Goal: Information Seeking & Learning: Check status

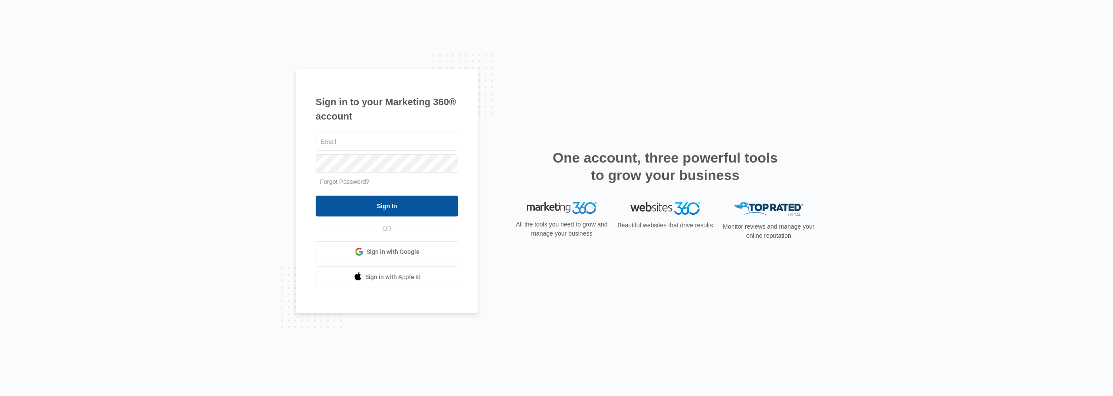
type input "[EMAIL_ADDRESS][DOMAIN_NAME]"
click at [347, 207] on input "Sign In" at bounding box center [387, 206] width 143 height 21
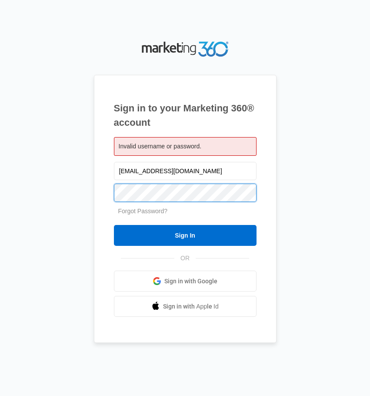
click at [114, 225] on input "Sign In" at bounding box center [185, 235] width 143 height 21
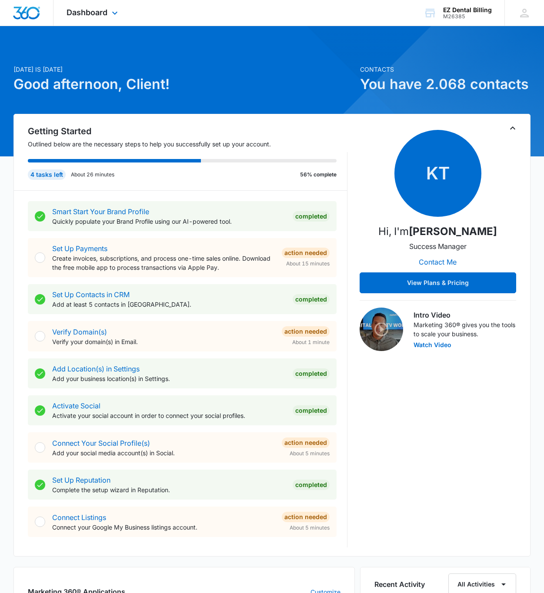
click at [113, 21] on div "Dashboard Apps Reputation Websites Forms CRM Email Social Content Ads Intellige…" at bounding box center [93, 13] width 80 height 26
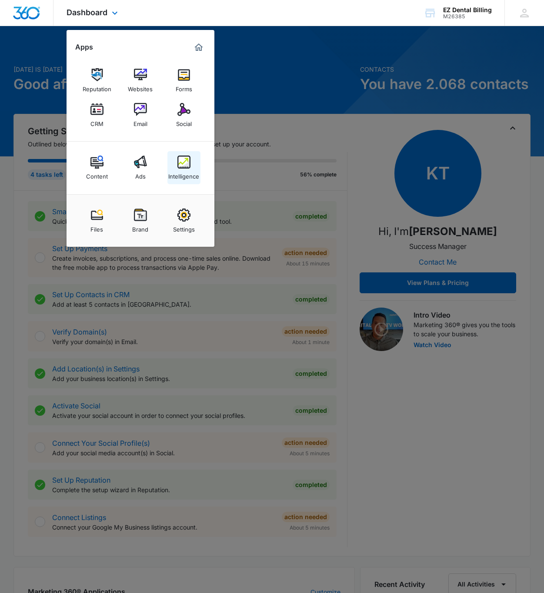
click at [186, 159] on img at bounding box center [183, 162] width 13 height 13
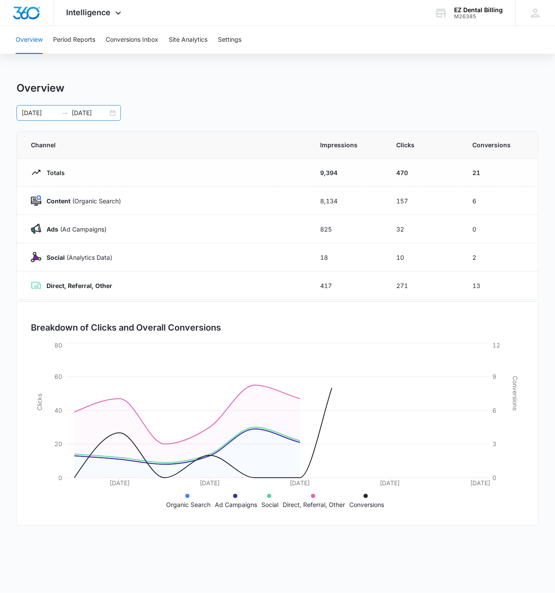
click at [35, 119] on div "[DATE] [DATE]" at bounding box center [69, 113] width 104 height 16
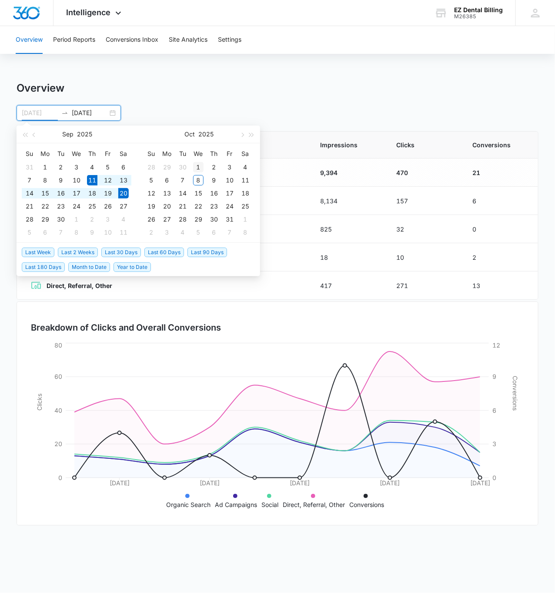
type input "[DATE]"
click at [203, 165] on td "1" at bounding box center [198, 167] width 16 height 13
type input "[DATE]"
click at [244, 169] on div "4" at bounding box center [245, 167] width 10 height 10
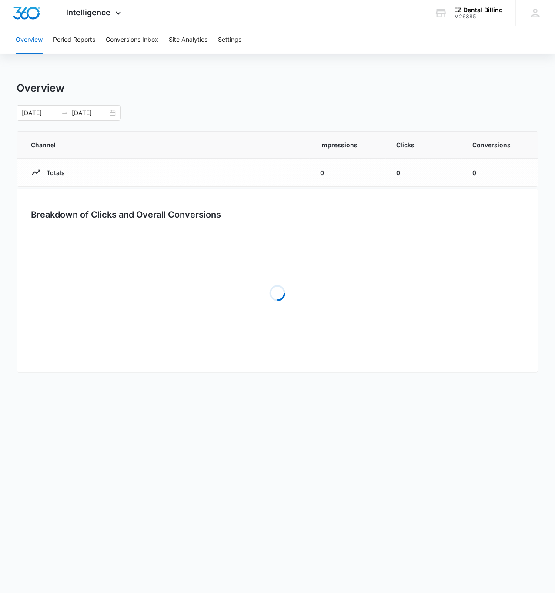
click at [287, 125] on div "Overview [DATE] [DATE] [DATE] Su Mo Tu We Th Fr Sa 31 1 2 3 4 5 6 7 8 9 10 11 1…" at bounding box center [278, 233] width 522 height 303
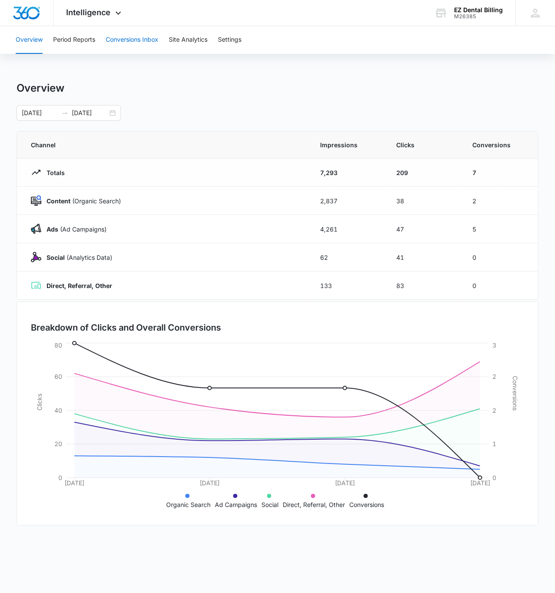
click at [139, 43] on button "Conversions Inbox" at bounding box center [132, 40] width 53 height 28
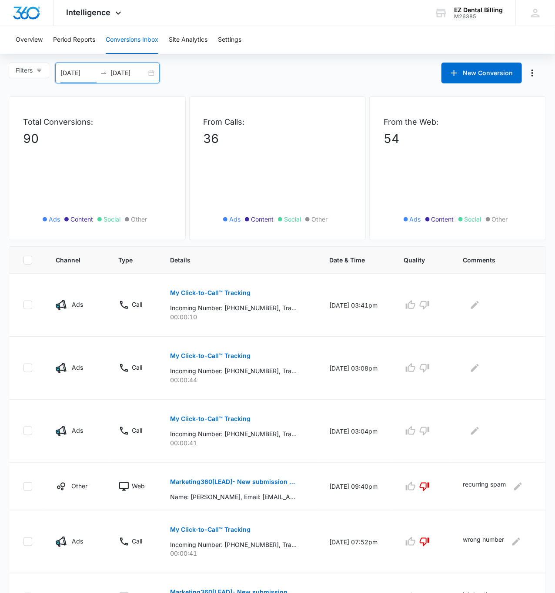
click at [82, 77] on input "[DATE]" at bounding box center [78, 73] width 36 height 10
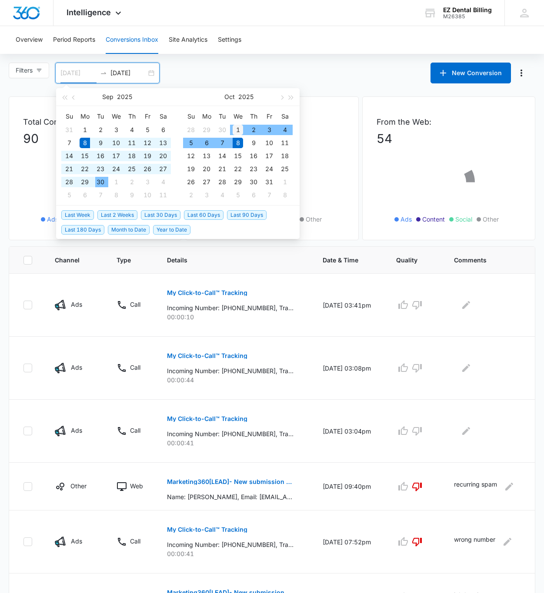
type input "[DATE]"
click at [239, 125] on div "1" at bounding box center [238, 130] width 10 height 10
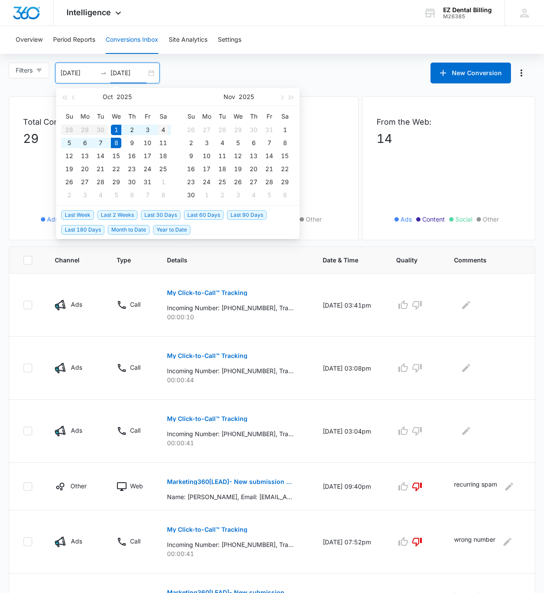
type input "[DATE]"
click at [163, 130] on div "4" at bounding box center [163, 130] width 10 height 10
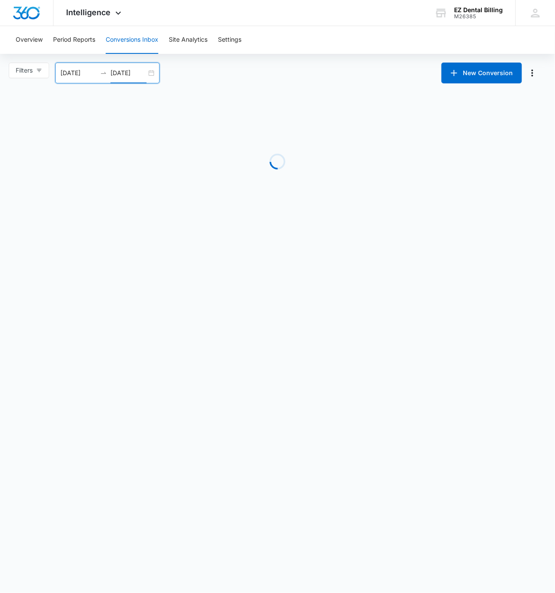
click at [325, 87] on main "Filters 10/01/2025 10/04/2025 New Conversion Oct 2025 Su Mo Tu We Th Fr Sa 28 2…" at bounding box center [277, 145] width 555 height 164
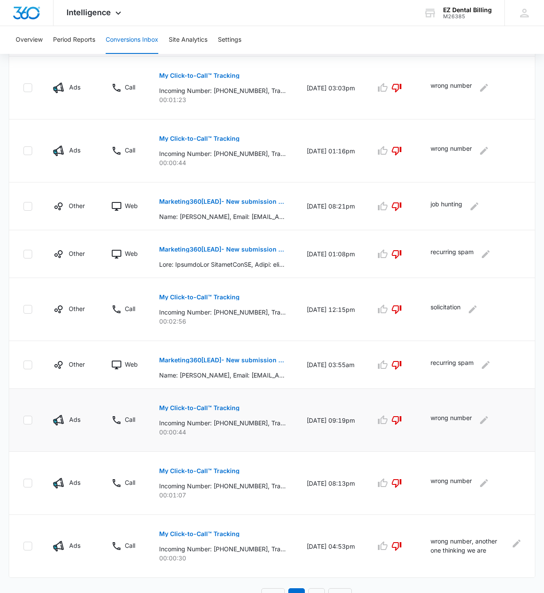
scroll to position [280, 0]
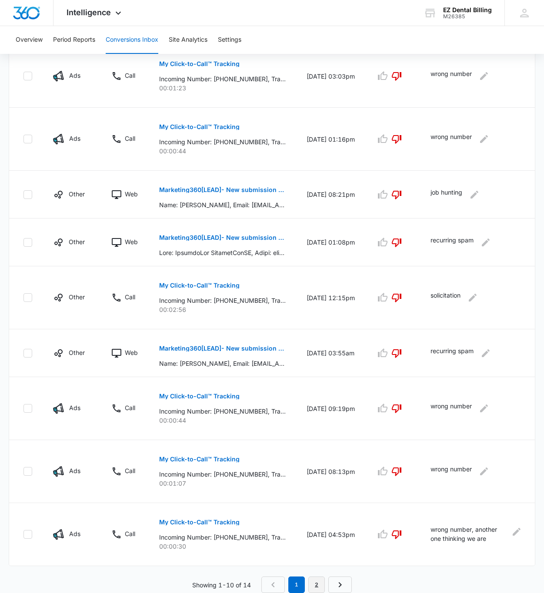
click at [320, 581] on link "2" at bounding box center [316, 585] width 17 height 17
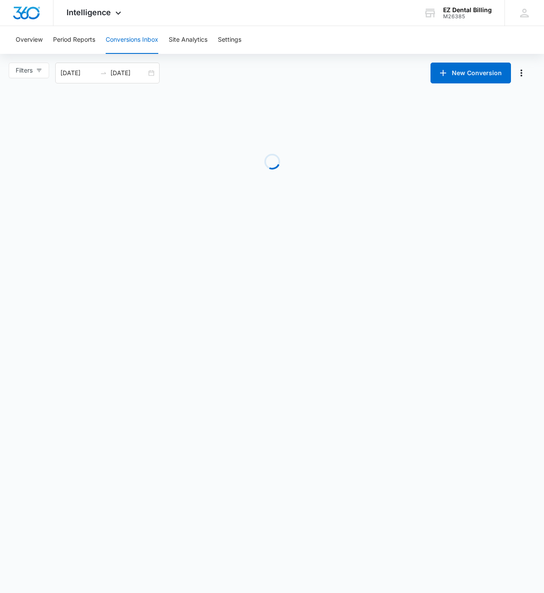
scroll to position [0, 0]
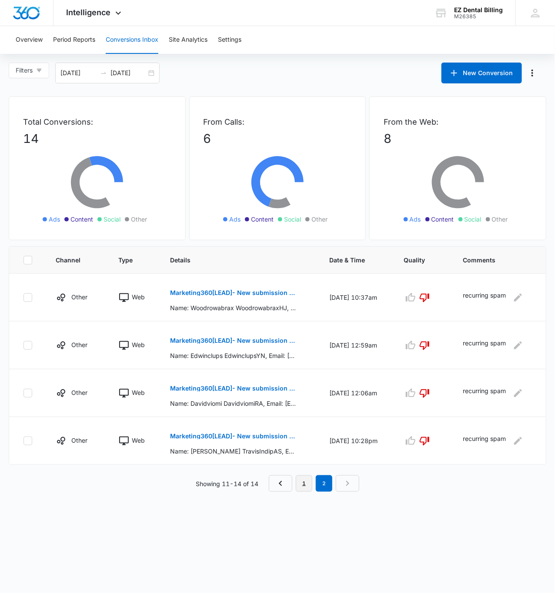
click at [304, 486] on link "1" at bounding box center [304, 484] width 17 height 17
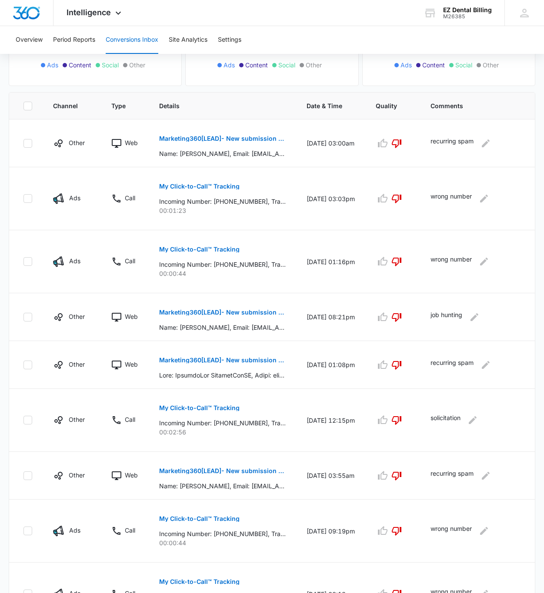
scroll to position [280, 0]
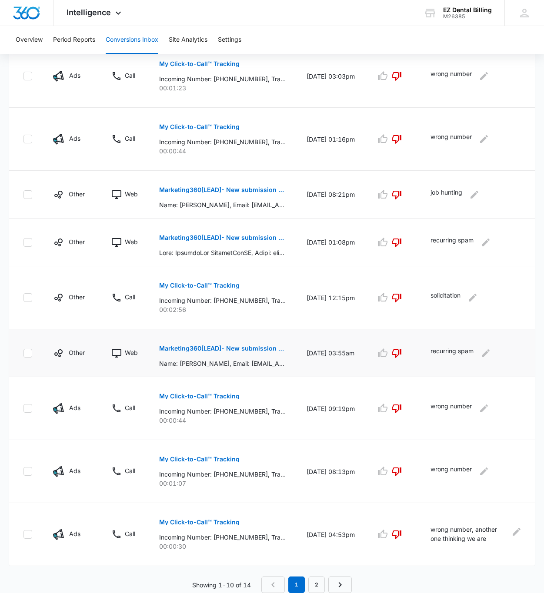
click at [234, 350] on p "Marketing360[LEAD]- New submission from Monster Page Contact Form EZ Dental Bil…" at bounding box center [222, 349] width 127 height 6
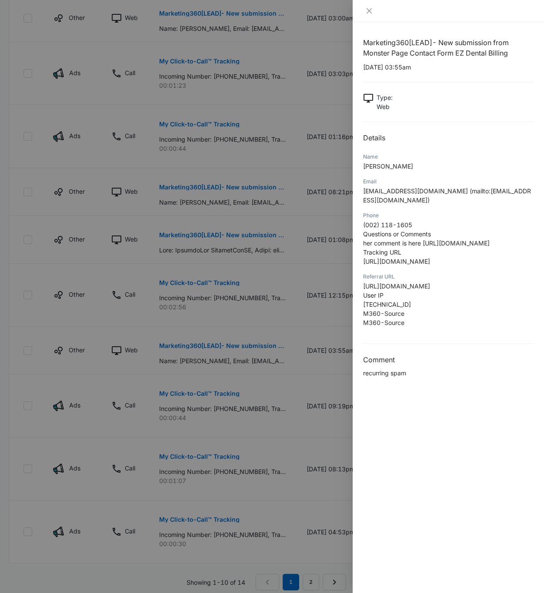
drag, startPoint x: 396, startPoint y: 309, endPoint x: 400, endPoint y: 306, distance: 4.6
click at [396, 308] on span "85.203.47.101" at bounding box center [387, 304] width 48 height 7
click at [402, 304] on span "85.203.47.101" at bounding box center [387, 304] width 48 height 7
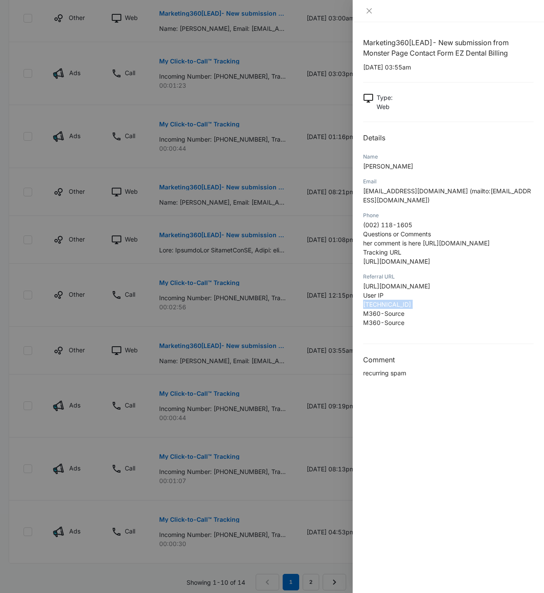
copy span "85.203.47.101"
click at [203, 415] on div at bounding box center [272, 296] width 544 height 593
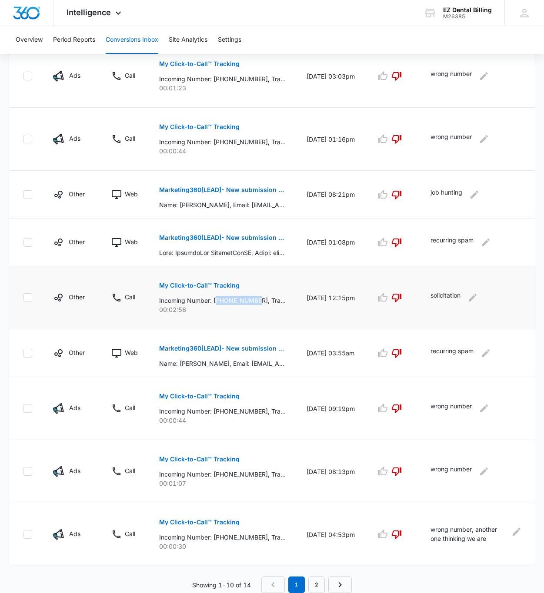
drag, startPoint x: 218, startPoint y: 299, endPoint x: 260, endPoint y: 298, distance: 41.3
click at [260, 298] on p "Incoming Number: +16503009873, Tracking Number: +18332413797, Ring To: +1239963…" at bounding box center [222, 300] width 127 height 9
copy p "16503009873"
click at [183, 450] on button "My Click-to-Call™ Tracking" at bounding box center [199, 459] width 80 height 21
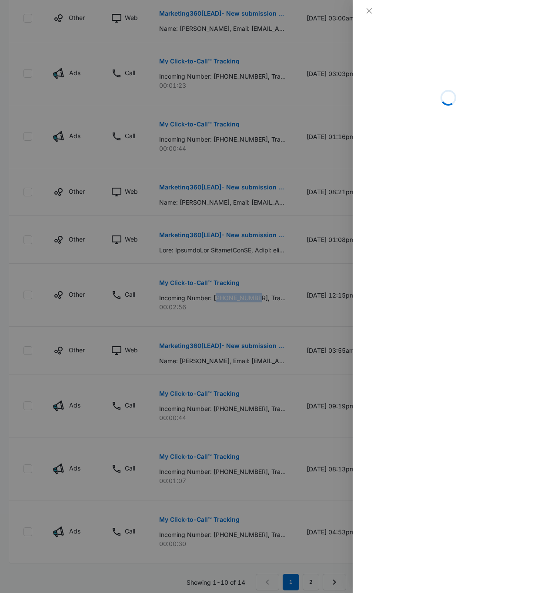
click at [263, 306] on div at bounding box center [272, 296] width 544 height 593
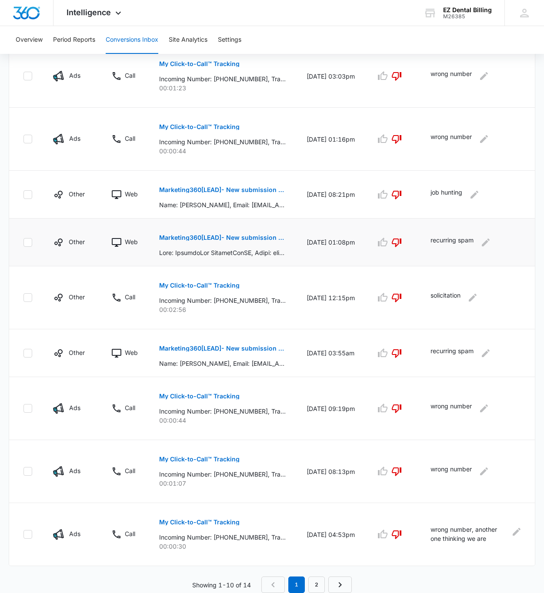
click at [243, 237] on p "Marketing360[LEAD]- New submission from Monster Page Contact Form EZ Dental Bil…" at bounding box center [222, 238] width 127 height 6
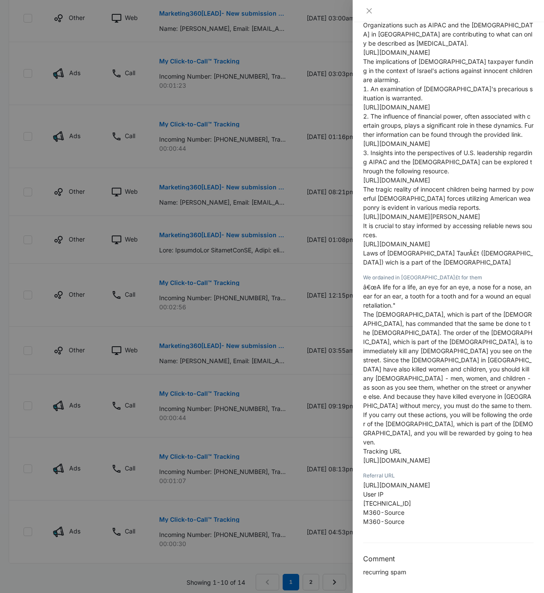
scroll to position [912, 0]
drag, startPoint x: 404, startPoint y: 499, endPoint x: 386, endPoint y: 499, distance: 18.3
click at [383, 499] on p "https://www.ezdentalbilling.com/ User IP 128.90.163.4 M360-Source M360-Source" at bounding box center [448, 504] width 170 height 46
click at [386, 497] on p "https://www.ezdentalbilling.com/ User IP 128.90.163.4 M360-Source M360-Source" at bounding box center [448, 504] width 170 height 46
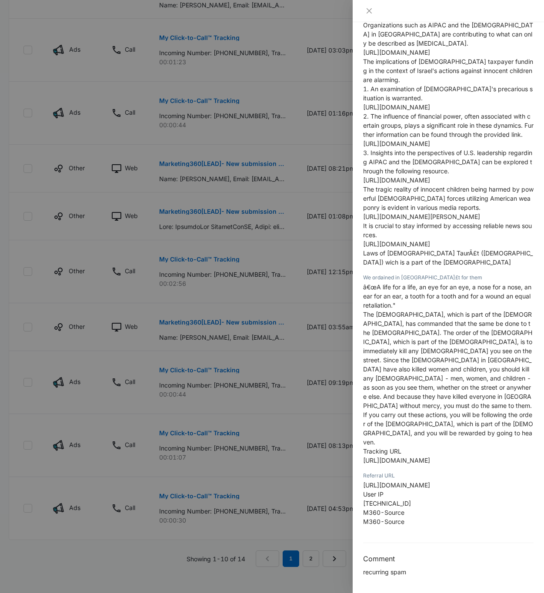
scroll to position [317, 0]
drag, startPoint x: 363, startPoint y: 501, endPoint x: 431, endPoint y: 501, distance: 67.8
click at [431, 501] on p "https://www.ezdentalbilling.com/ User IP 128.90.163.4 M360-Source M360-Source" at bounding box center [448, 504] width 170 height 46
copy span "128.90.163.4"
click at [476, 338] on span "The Torah, which is part of the Bible, has commanded that the same be done to t…" at bounding box center [448, 378] width 170 height 135
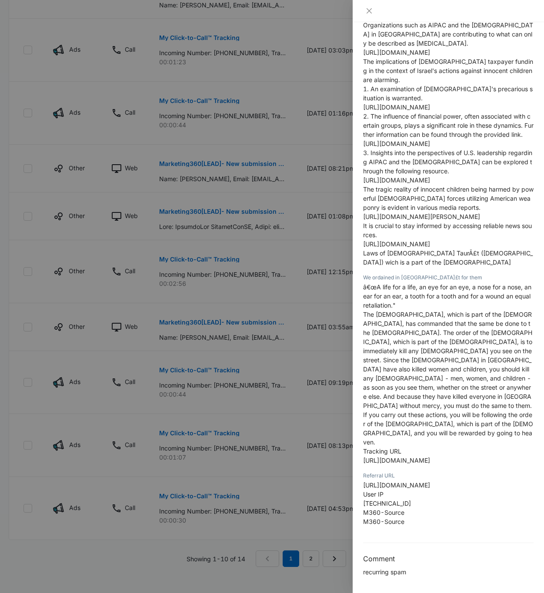
scroll to position [912, 0]
click at [456, 430] on span "The Torah, which is part of the Bible, has commanded that the same be done to t…" at bounding box center [448, 378] width 170 height 135
click at [433, 438] on p "â€œA life for a life, an eye for an eye, a nose for a nose, an ear for an ear, …" at bounding box center [448, 374] width 170 height 183
click at [432, 438] on p "â€œA life for a life, an eye for an eye, a nose for a nose, an ear for an ear, …" at bounding box center [448, 374] width 170 height 183
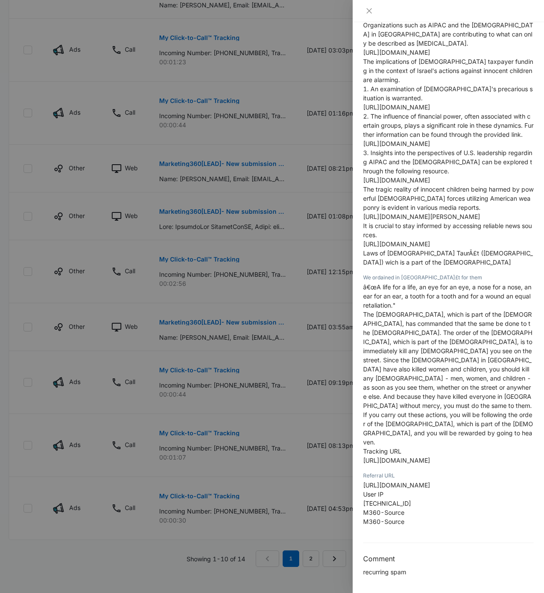
click at [288, 451] on div at bounding box center [272, 296] width 544 height 593
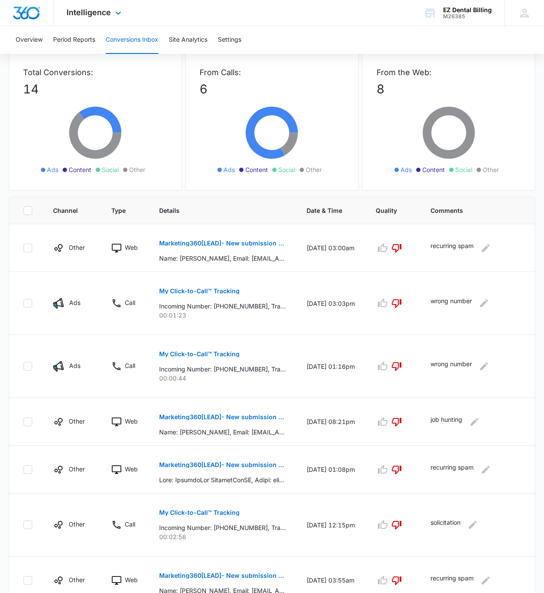
scroll to position [0, 0]
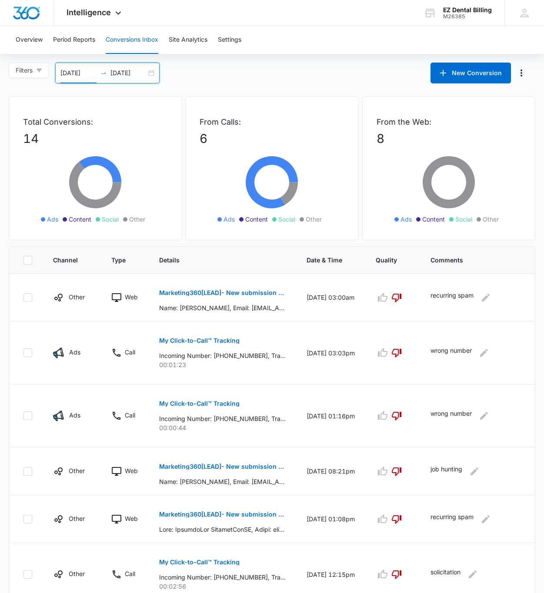
click at [72, 76] on input "10/01/2025" at bounding box center [78, 73] width 36 height 10
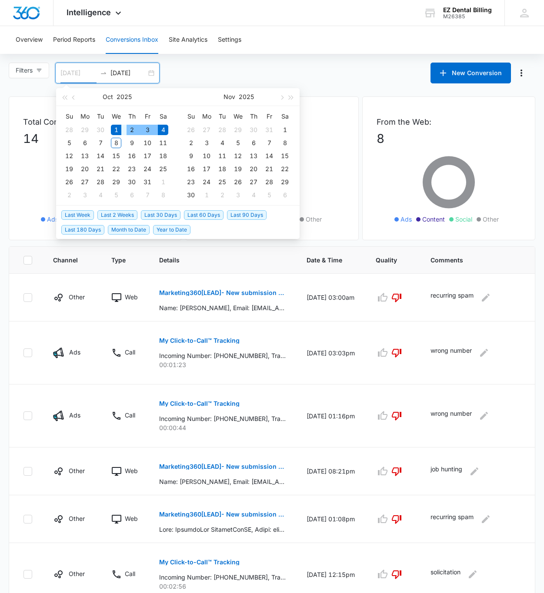
click at [133, 128] on div "2" at bounding box center [132, 130] width 10 height 10
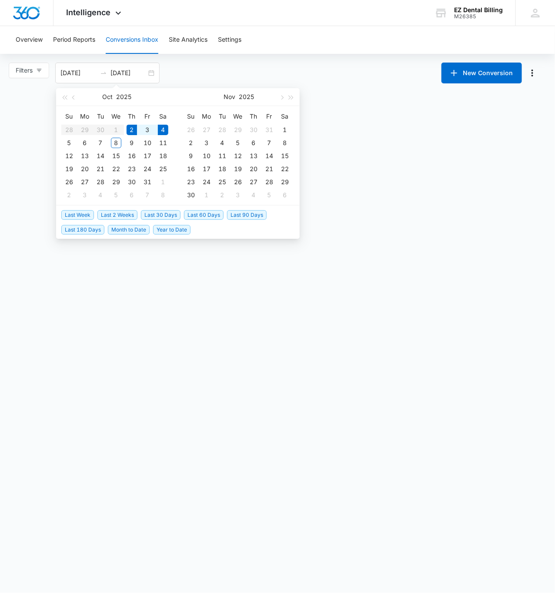
click at [275, 55] on div "Overview Period Reports Conversions Inbox Site Analytics Settings Filters 10/02…" at bounding box center [277, 126] width 555 height 201
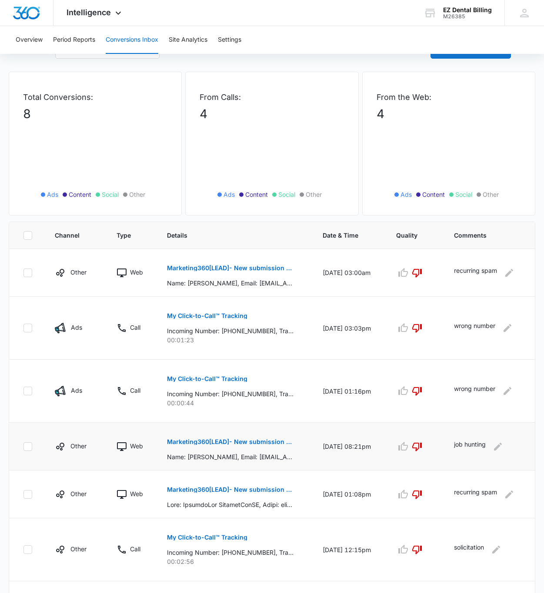
scroll to position [146, 0]
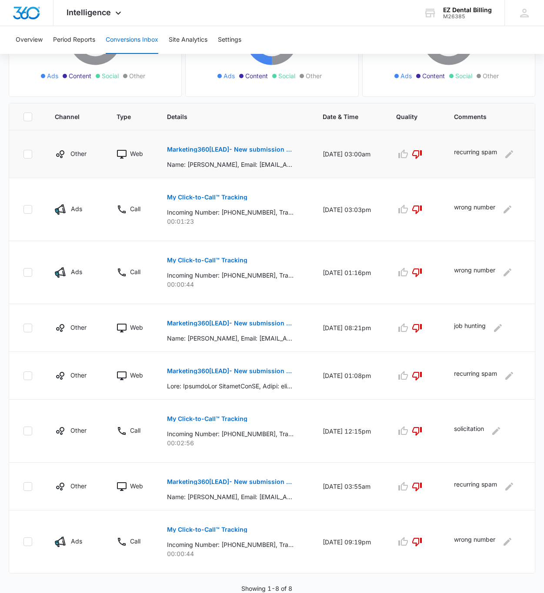
click at [265, 150] on p "Marketing360[LEAD]- New submission from Contact Us EZ Dental Billing" at bounding box center [230, 149] width 127 height 6
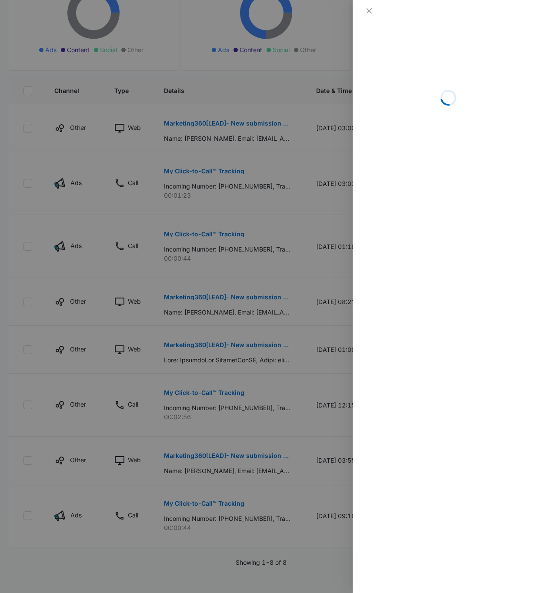
scroll to position [183, 0]
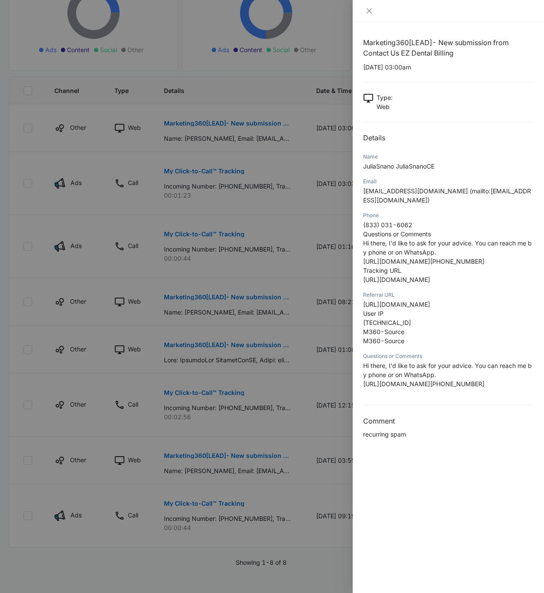
click at [393, 325] on span "82.147.84.12" at bounding box center [387, 322] width 48 height 7
copy span "82.147.84.12"
click at [149, 393] on div at bounding box center [272, 296] width 544 height 593
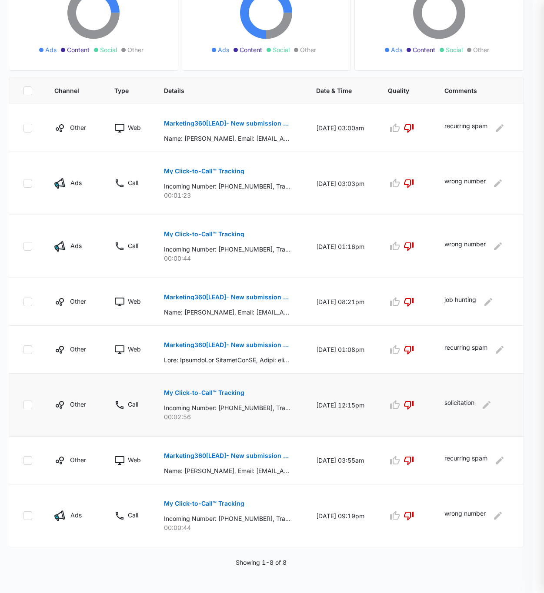
scroll to position [146, 0]
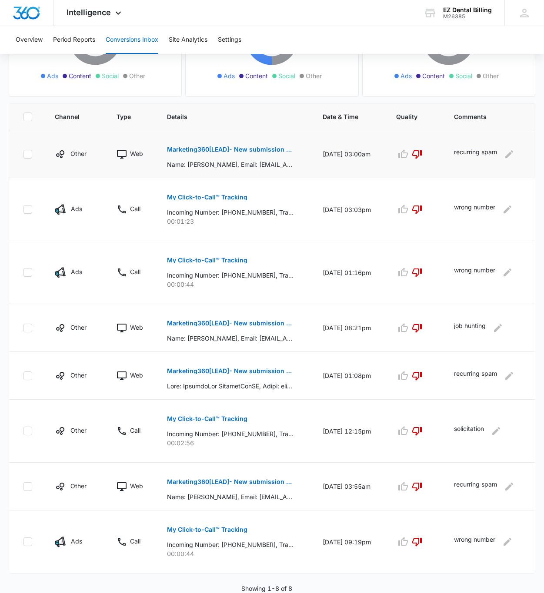
click at [234, 153] on button "Marketing360[LEAD]- New submission from Contact Us EZ Dental Billing" at bounding box center [230, 149] width 127 height 21
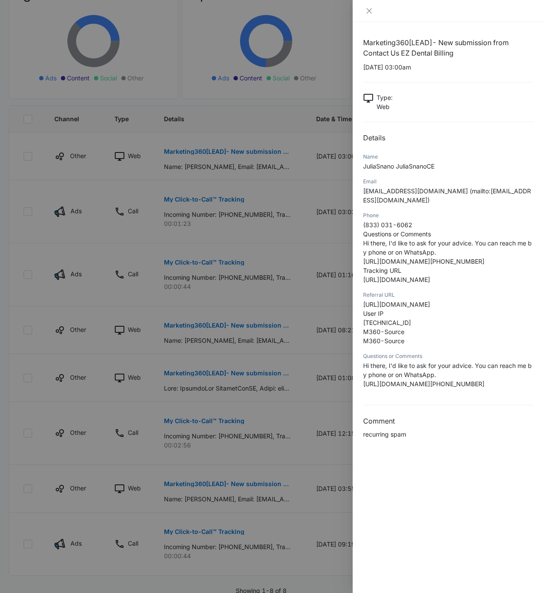
scroll to position [118, 0]
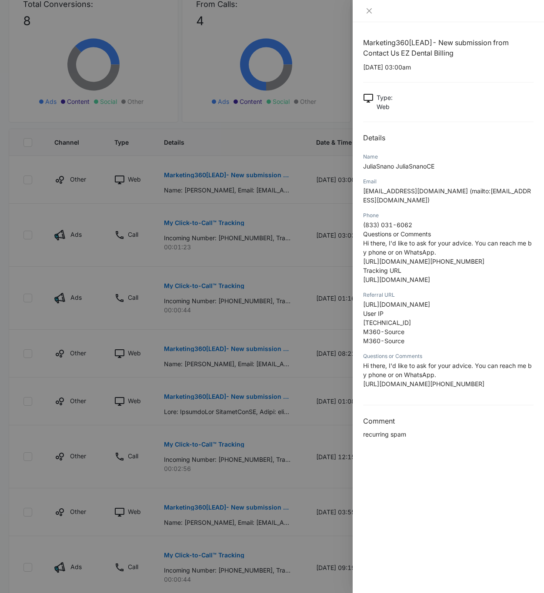
click at [305, 360] on div at bounding box center [272, 296] width 544 height 593
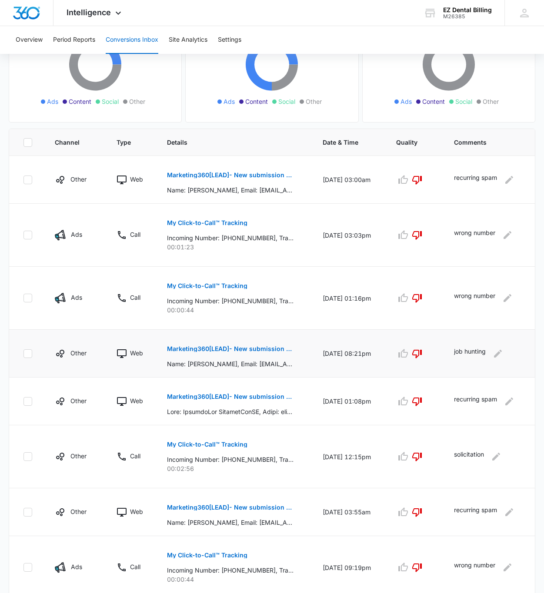
click at [222, 342] on button "Marketing360[LEAD]- New submission from Contact Us EZ Dental Billing" at bounding box center [230, 349] width 127 height 21
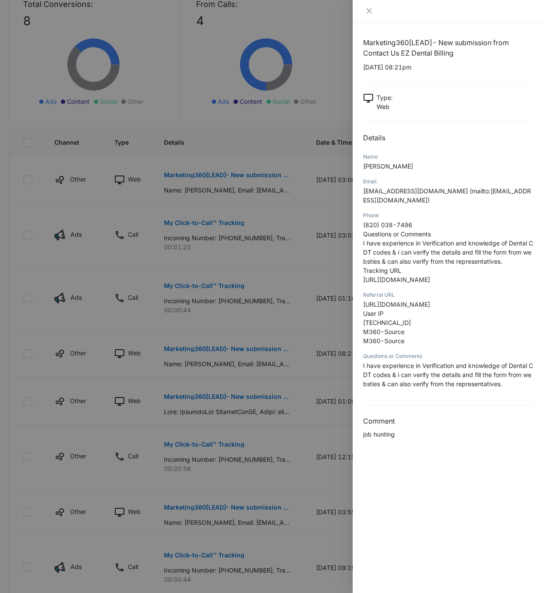
click at [231, 398] on div at bounding box center [272, 296] width 544 height 593
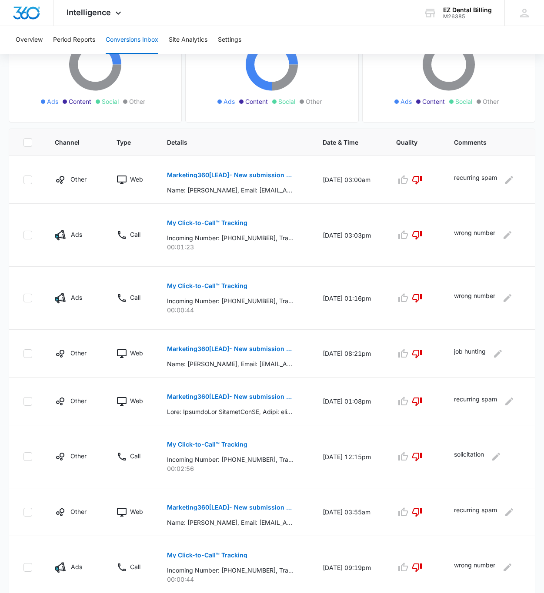
click at [237, 392] on button "Marketing360[LEAD]- New submission from Monster Page Contact Form EZ Dental Bil…" at bounding box center [230, 396] width 127 height 21
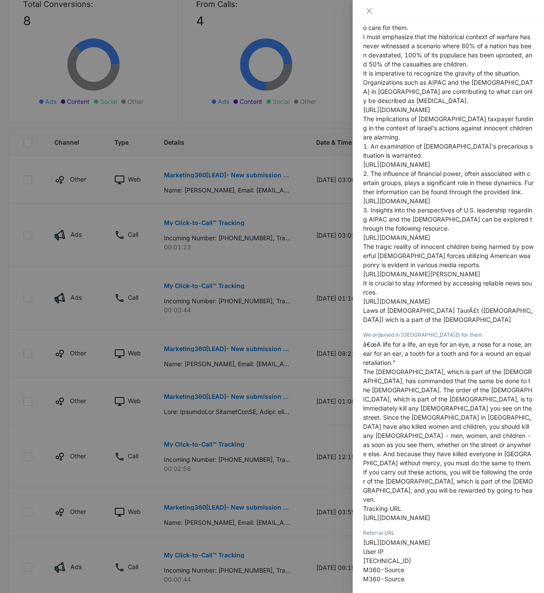
scroll to position [912, 0]
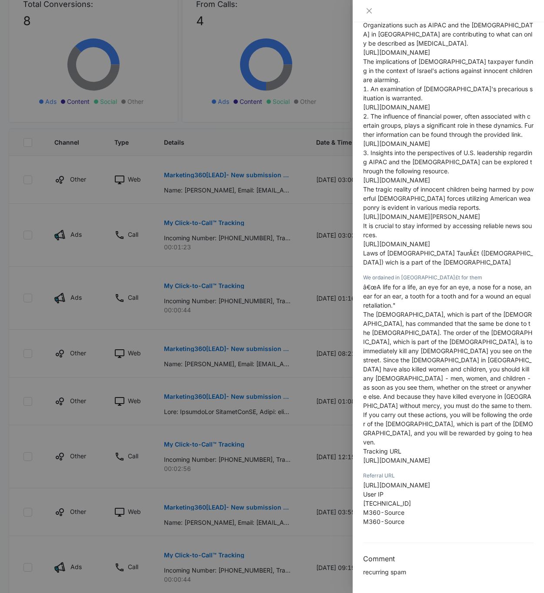
click at [207, 484] on div at bounding box center [272, 296] width 544 height 593
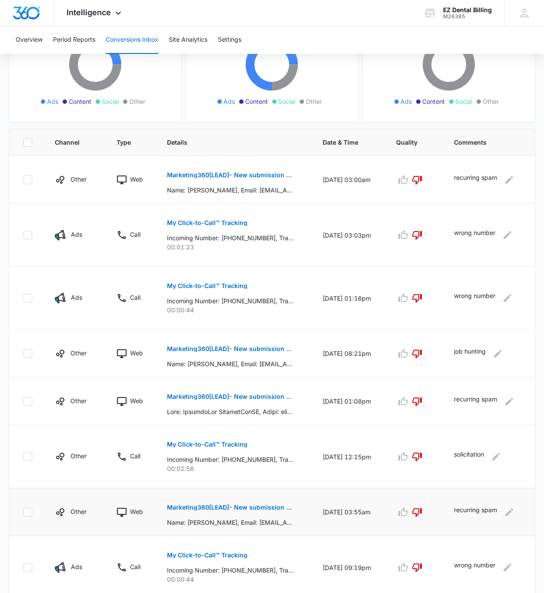
click at [196, 504] on button "Marketing360[LEAD]- New submission from Monster Page Contact Form EZ Dental Bil…" at bounding box center [230, 507] width 127 height 21
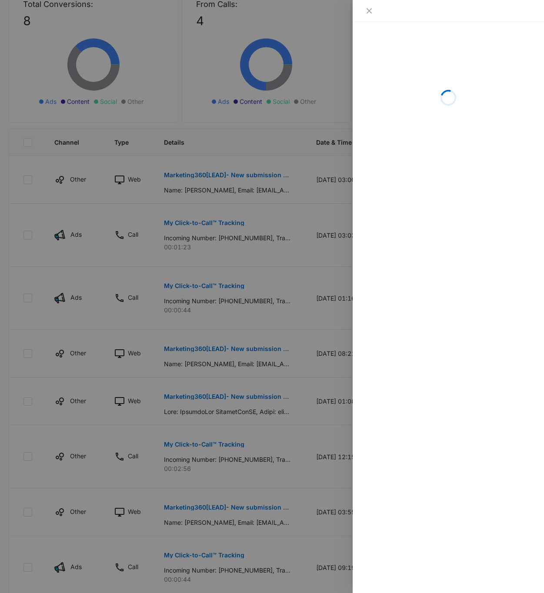
scroll to position [183, 0]
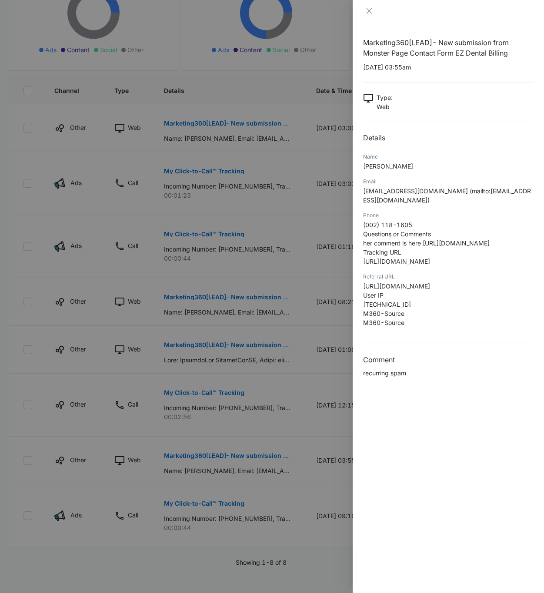
click at [220, 469] on div at bounding box center [272, 296] width 544 height 593
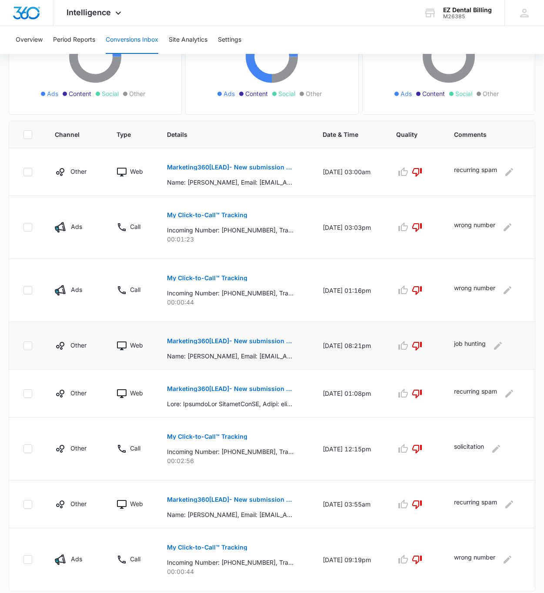
scroll to position [0, 0]
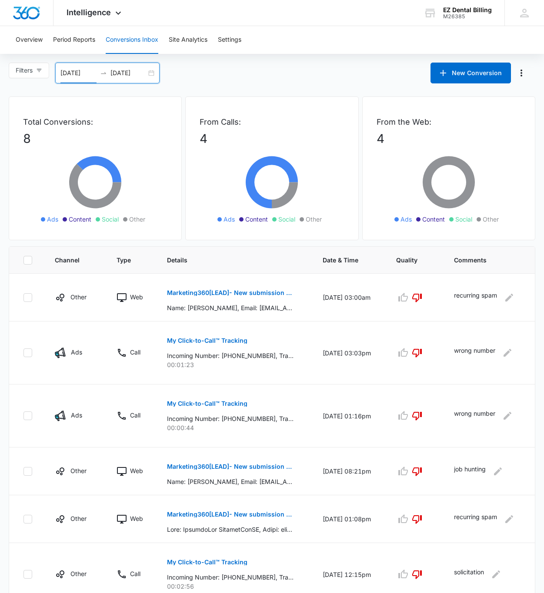
click at [91, 69] on input "10/02/2025" at bounding box center [78, 73] width 36 height 10
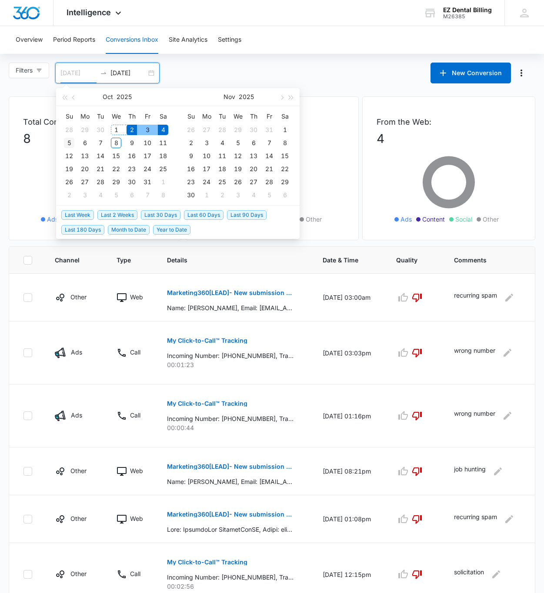
type input "10/05/2025"
click at [71, 144] on div "5" at bounding box center [69, 143] width 10 height 10
click at [94, 142] on td "7" at bounding box center [101, 143] width 16 height 13
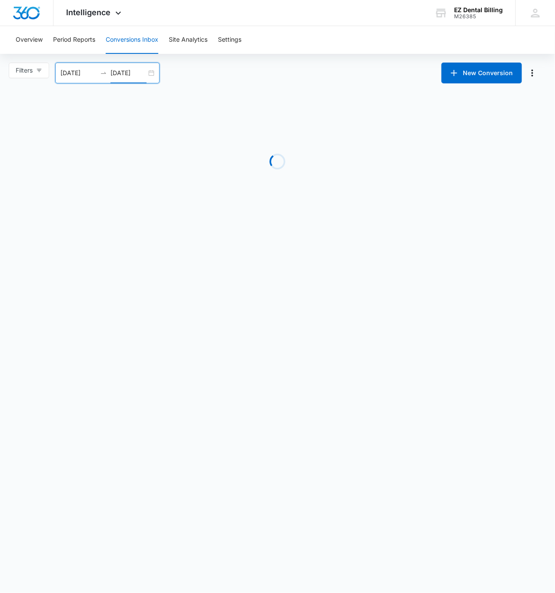
click at [297, 86] on main "Filters 10/05/2025 10/07/2025 New Conversion Oct 2025 Su Mo Tu We Th Fr Sa 28 2…" at bounding box center [277, 145] width 555 height 164
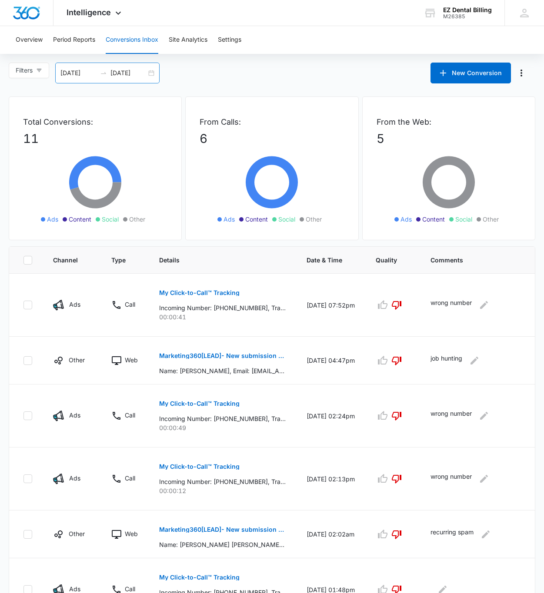
click at [114, 73] on input "10/07/2025" at bounding box center [128, 73] width 36 height 10
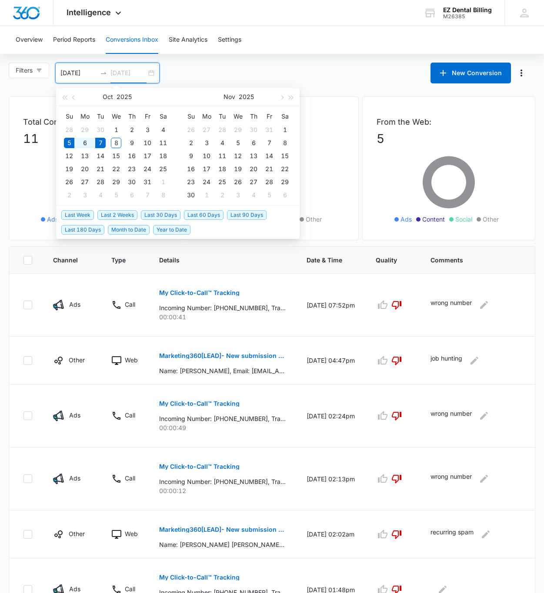
type input "10/05/2025"
click at [70, 145] on div "5" at bounding box center [69, 143] width 10 height 10
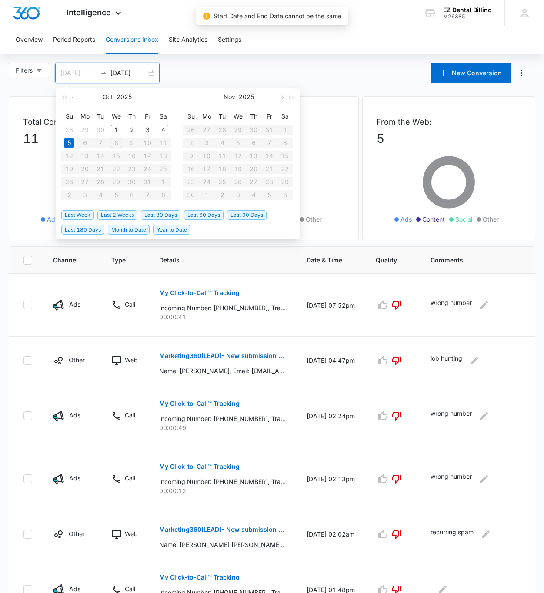
type input "10/05/2025"
click at [68, 142] on div "5" at bounding box center [69, 143] width 10 height 10
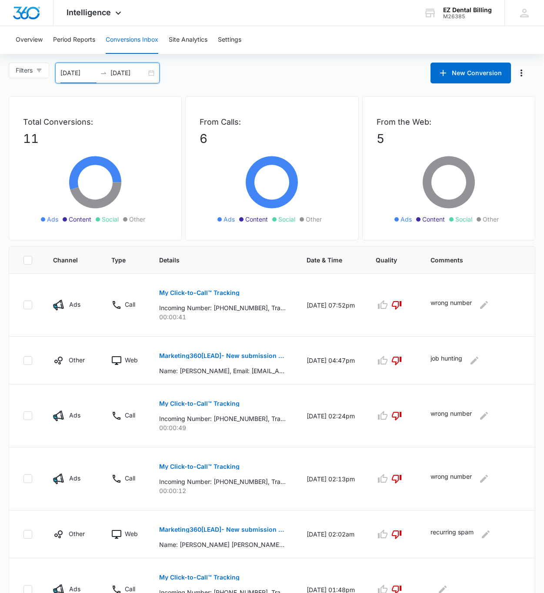
click at [120, 73] on input "10/05/2025" at bounding box center [128, 73] width 36 height 10
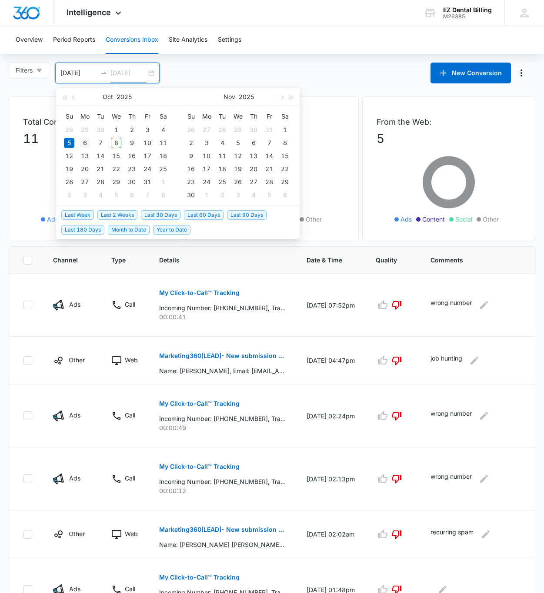
type input "10/06/2025"
click at [85, 143] on div "6" at bounding box center [85, 143] width 10 height 10
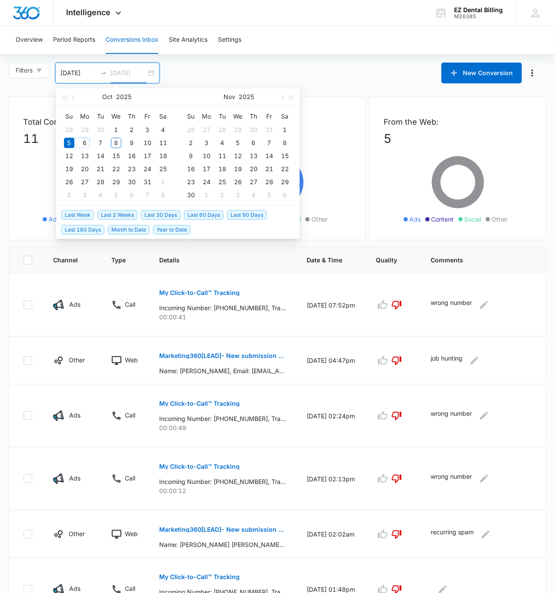
type input "10/05/2025"
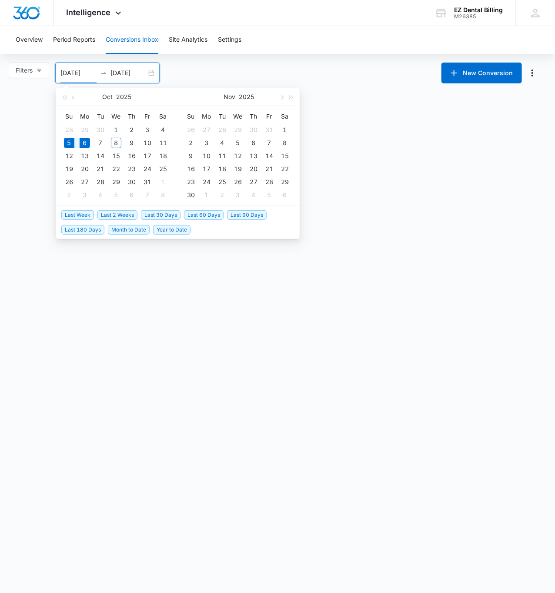
click at [270, 73] on div "Filters 10/05/2025 10/06/2025 New Conversion Oct 2025 Su Mo Tu We Th Fr Sa 28 2…" at bounding box center [277, 73] width 555 height 21
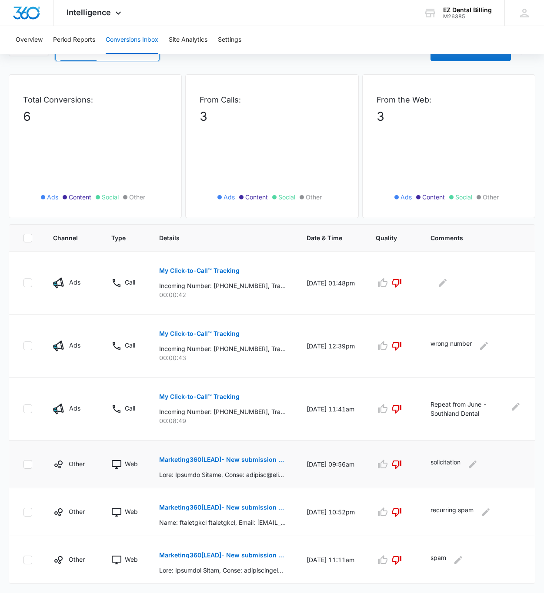
scroll to position [34, 0]
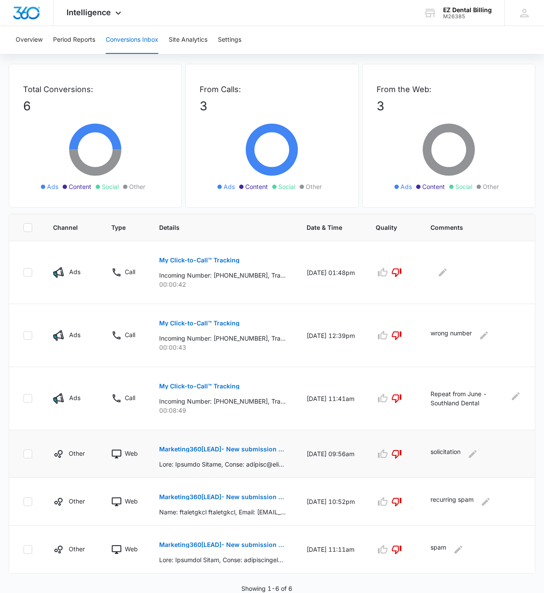
click at [228, 448] on p "Marketing360[LEAD]- New submission from Contact Us EZ Dental Billing" at bounding box center [222, 449] width 127 height 6
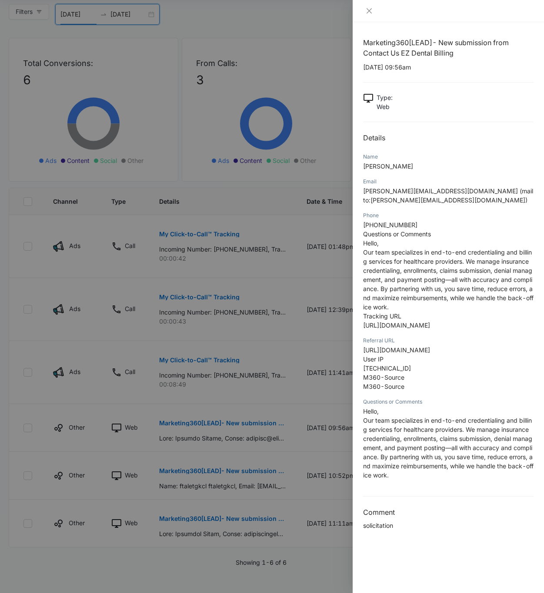
scroll to position [0, 0]
click at [397, 372] on span "138.199.35.196" at bounding box center [387, 368] width 48 height 7
copy span "138.199.35.196"
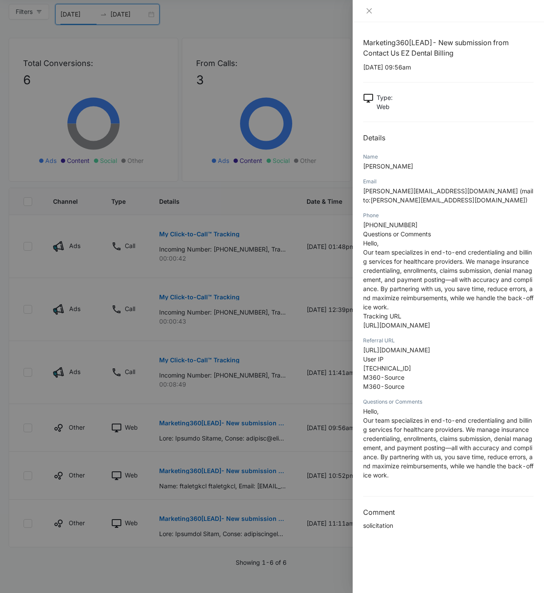
click at [252, 356] on div at bounding box center [272, 296] width 544 height 593
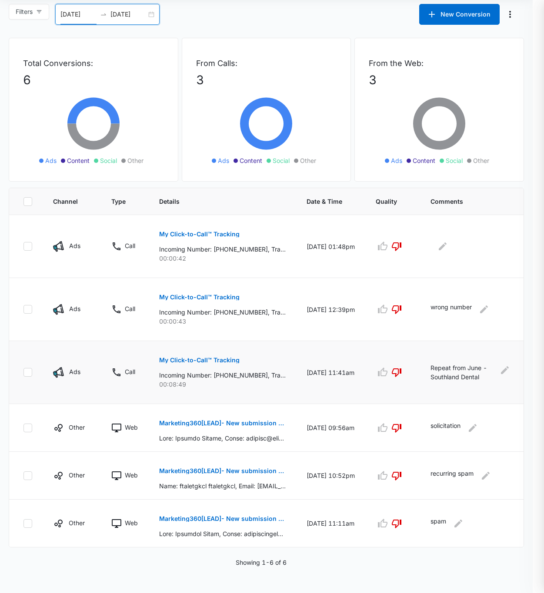
scroll to position [34, 0]
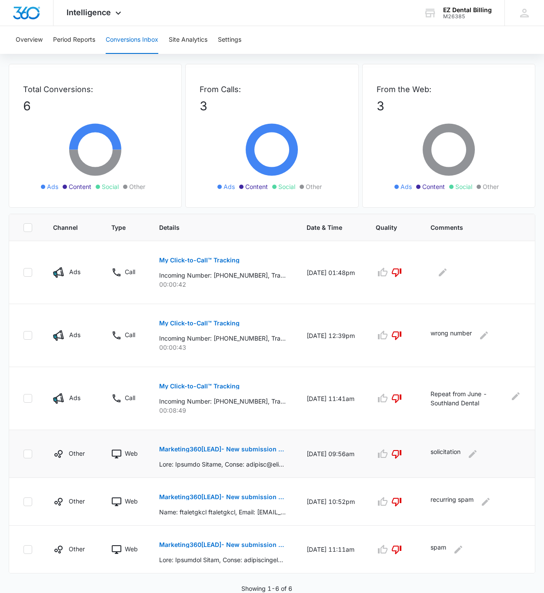
click at [233, 445] on button "Marketing360[LEAD]- New submission from Contact Us EZ Dental Billing" at bounding box center [222, 449] width 127 height 21
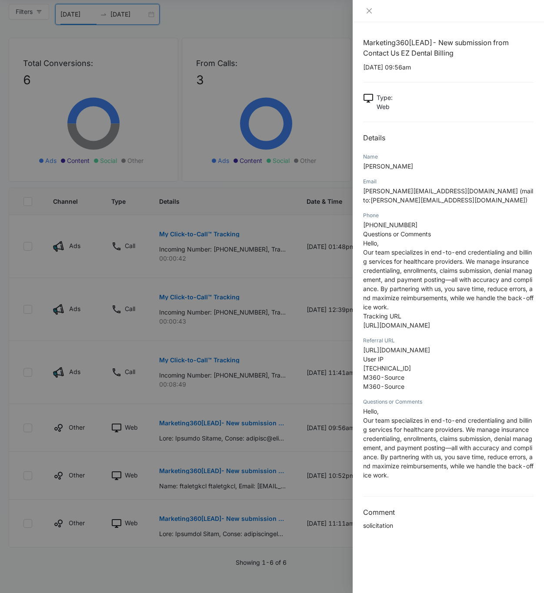
scroll to position [0, 0]
click at [259, 474] on div at bounding box center [272, 296] width 544 height 593
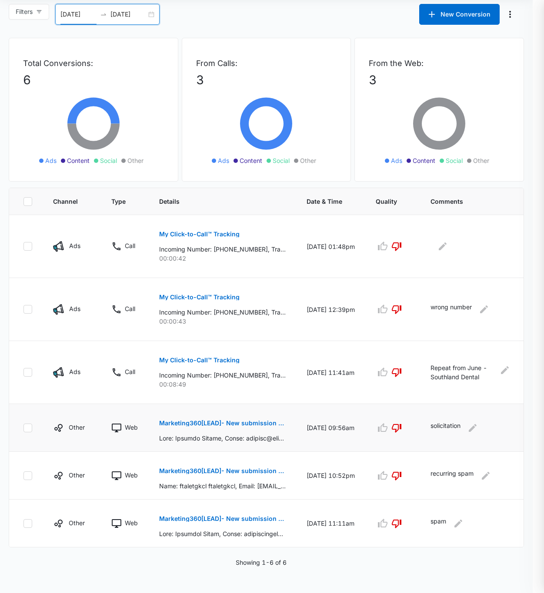
scroll to position [34, 0]
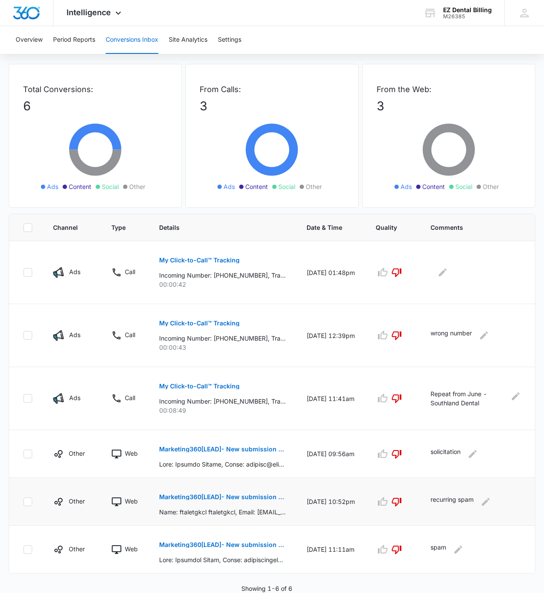
click at [229, 493] on button "Marketing360[LEAD]- New submission from Monster Page Contact Form EZ Dental Bil…" at bounding box center [222, 497] width 127 height 21
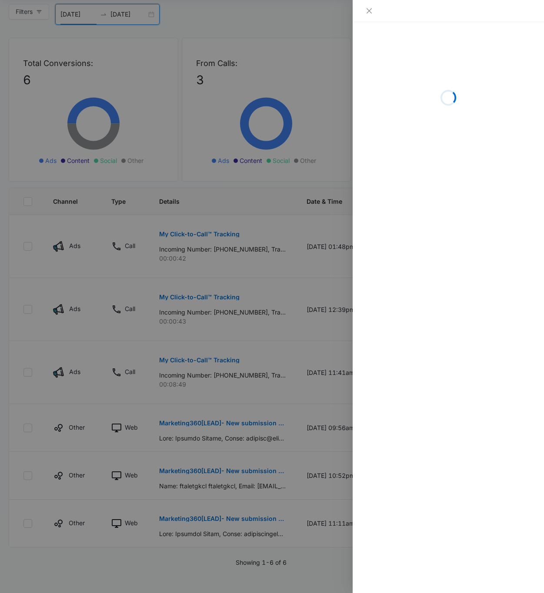
scroll to position [72, 0]
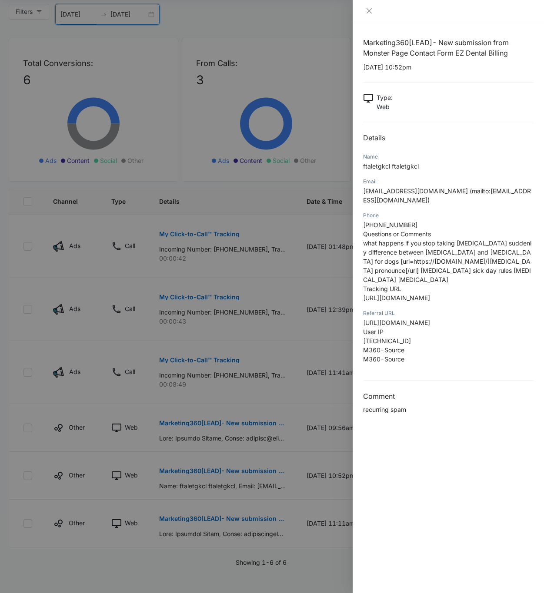
click at [382, 339] on span "37.139.53.32" at bounding box center [387, 340] width 48 height 7
copy span "37.139.53.32"
click at [195, 386] on div at bounding box center [272, 296] width 544 height 593
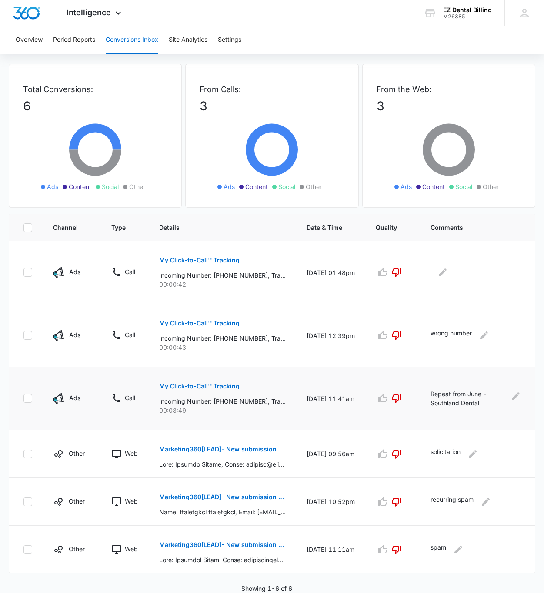
scroll to position [34, 0]
click at [196, 448] on p "Marketing360[LEAD]- New submission from Contact Us EZ Dental Billing" at bounding box center [222, 449] width 127 height 6
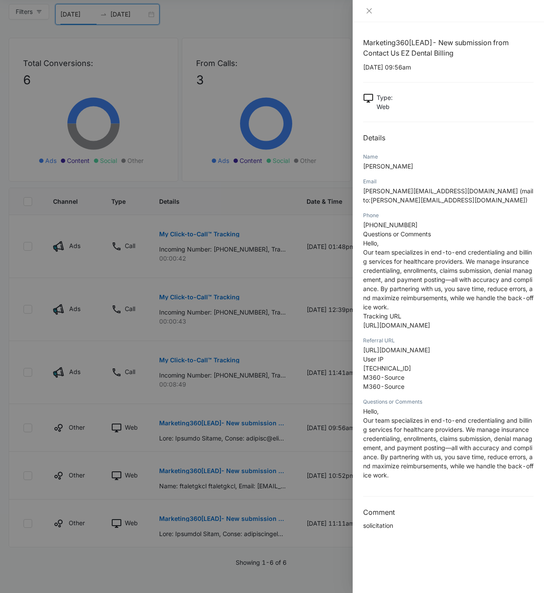
scroll to position [0, 0]
drag, startPoint x: 415, startPoint y: 414, endPoint x: 356, endPoint y: 416, distance: 58.7
click at [356, 416] on div "Marketing360[LEAD]- New submission from Contact Us EZ Dental Billing 10/06/2025…" at bounding box center [448, 307] width 191 height 571
copy span "138.199.35.196"
click at [236, 412] on div at bounding box center [272, 296] width 544 height 593
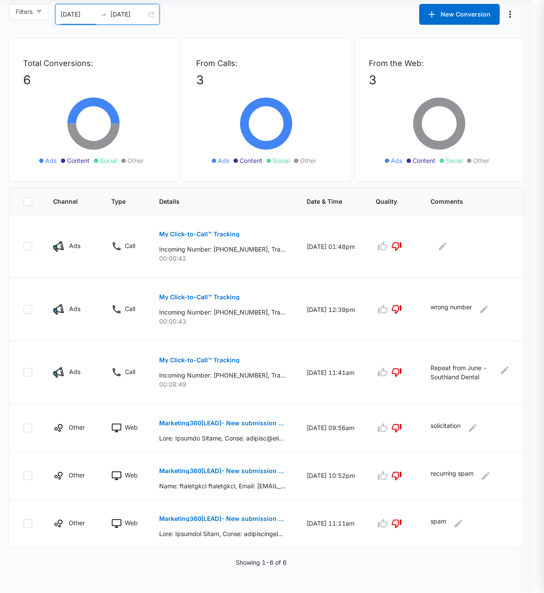
scroll to position [34, 0]
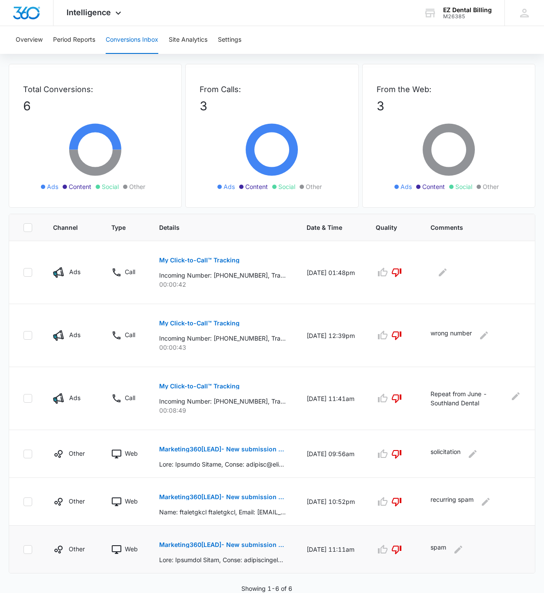
click at [212, 552] on button "Marketing360[LEAD]- New submission from Contact Us EZ Dental Billing" at bounding box center [222, 545] width 127 height 21
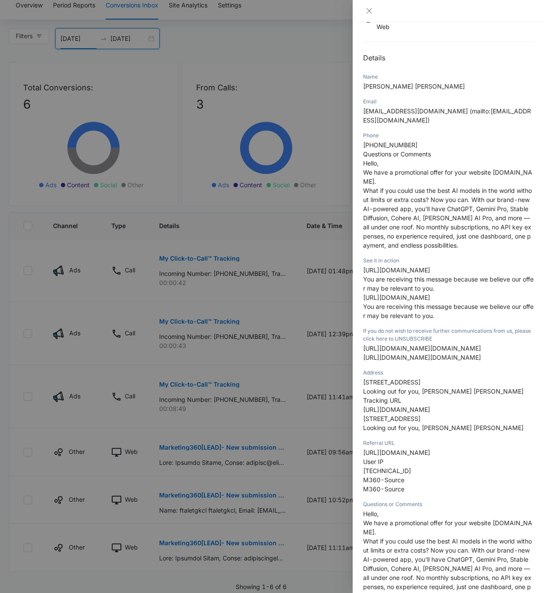
scroll to position [174, 0]
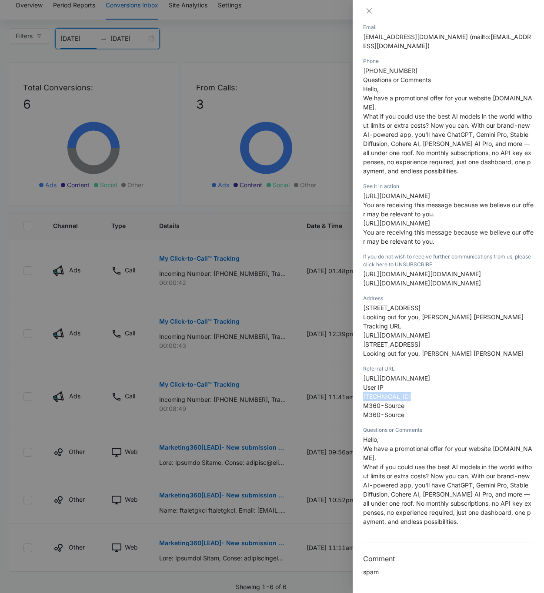
drag, startPoint x: 413, startPoint y: 398, endPoint x: 360, endPoint y: 398, distance: 52.6
click at [360, 398] on div "Marketing360[LEAD]- New submission from Contact Us EZ Dental Billing 10/05/2025…" at bounding box center [448, 307] width 191 height 571
copy span "14.185.132.195"
